Goal: Task Accomplishment & Management: Manage account settings

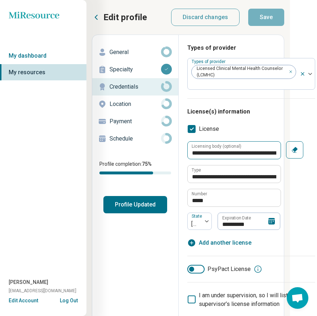
scroll to position [0, 31]
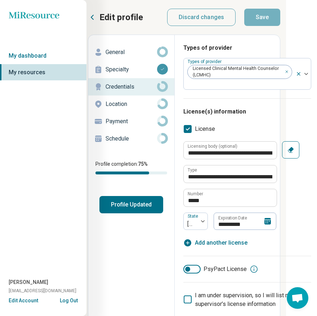
click at [266, 221] on icon at bounding box center [268, 221] width 6 height 6
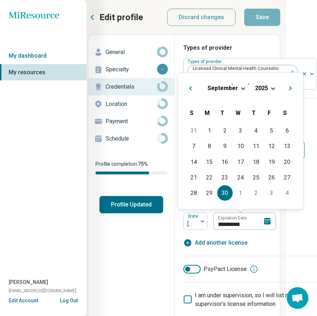
click at [241, 89] on div "[DATE]" at bounding box center [241, 88] width 114 height 8
click at [242, 88] on span "Choose Date" at bounding box center [243, 88] width 4 height 4
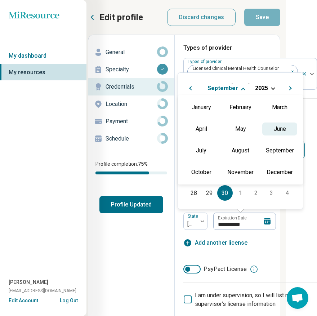
click at [275, 128] on div "June" at bounding box center [279, 129] width 35 height 13
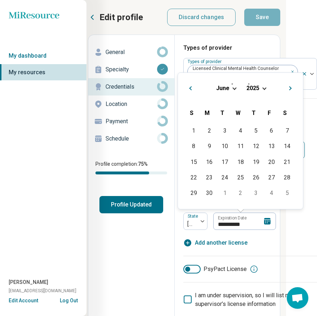
click at [263, 87] on span "Choose Date" at bounding box center [264, 88] width 4 height 4
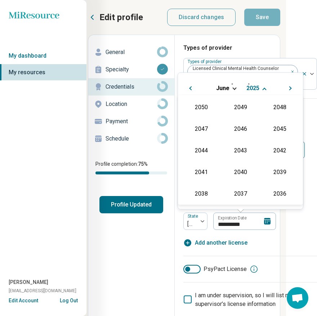
scroll to position [130, 0]
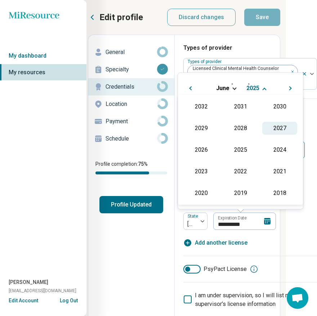
click at [277, 128] on div "2027" at bounding box center [279, 128] width 35 height 13
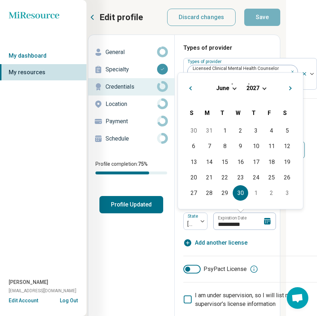
click at [238, 193] on div "30" at bounding box center [241, 193] width 16 height 16
type textarea "*"
type input "**********"
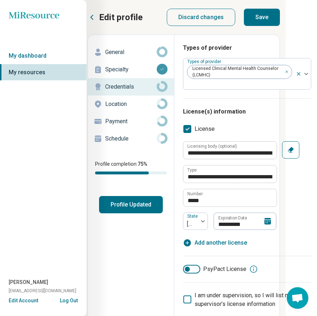
scroll to position [0, 31]
click at [266, 22] on button "Save" at bounding box center [262, 17] width 36 height 17
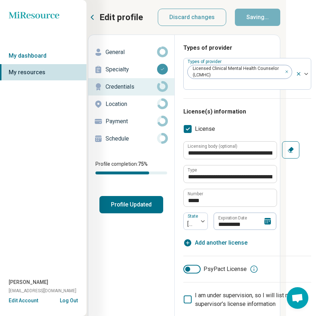
type textarea "*"
